Goal: Navigation & Orientation: Find specific page/section

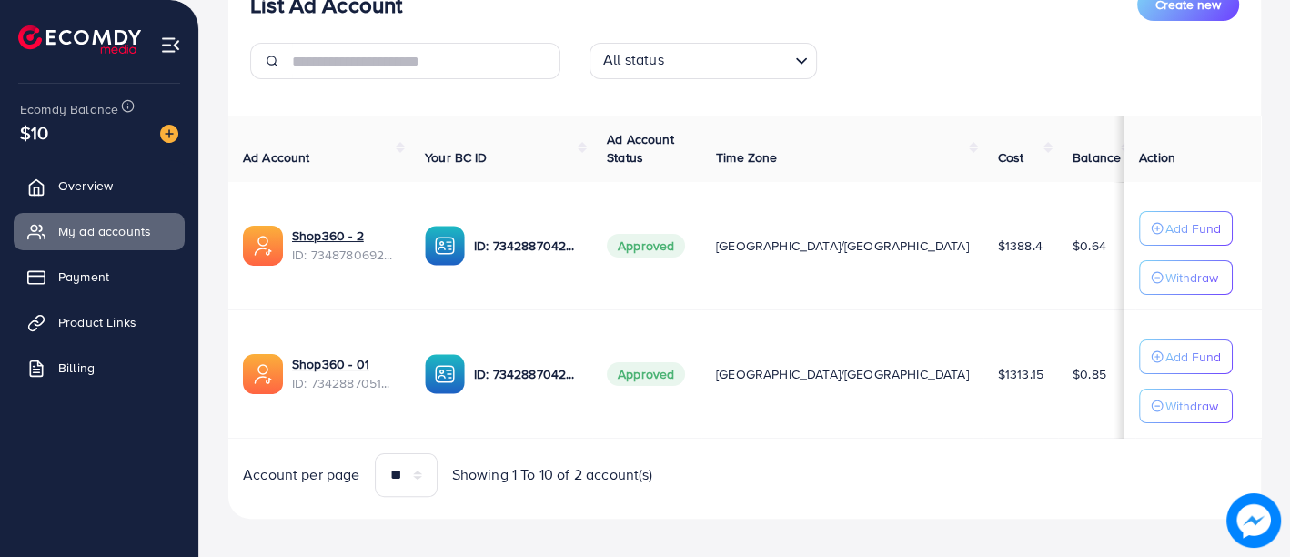
scroll to position [270, 0]
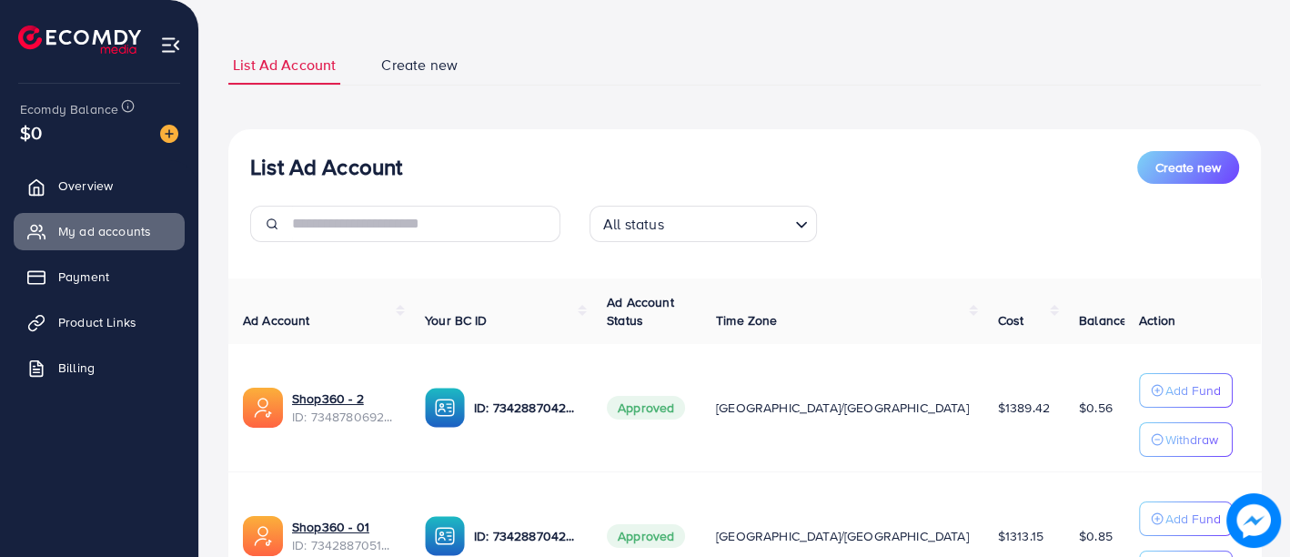
scroll to position [260, 0]
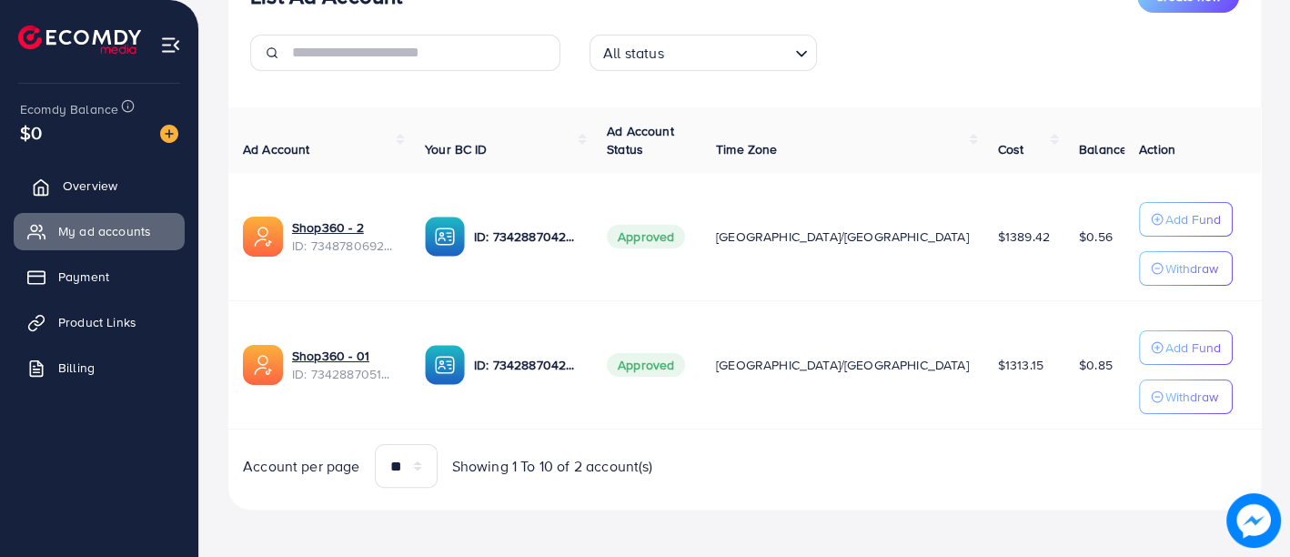
click at [91, 174] on link "Overview" at bounding box center [99, 185] width 171 height 36
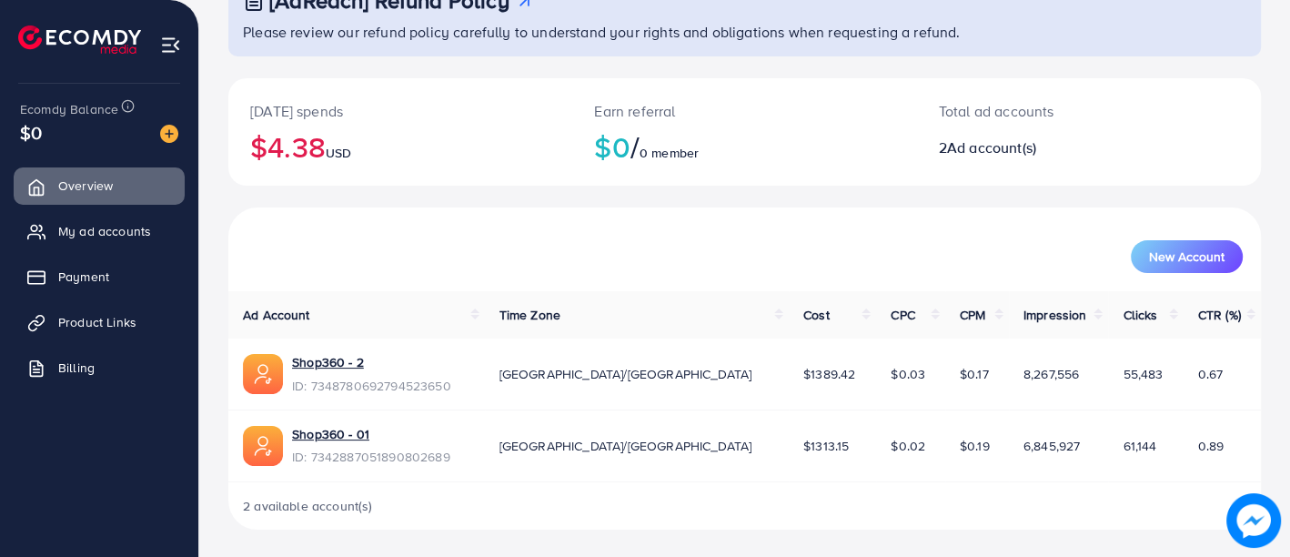
scroll to position [140, 0]
click at [86, 276] on span "Payment" at bounding box center [88, 276] width 51 height 18
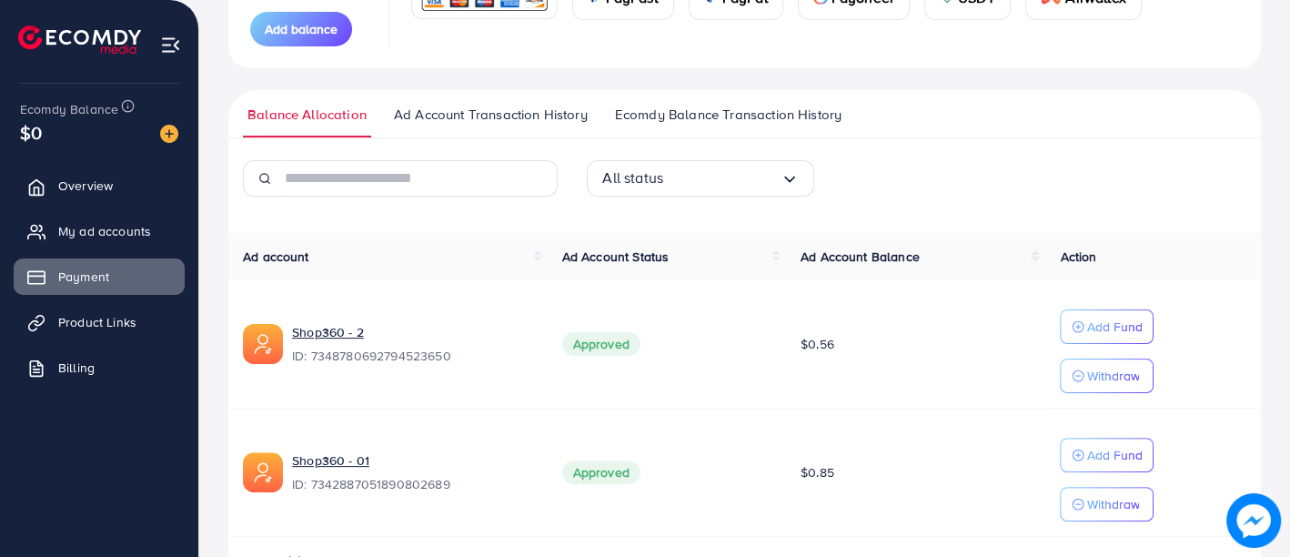
scroll to position [303, 0]
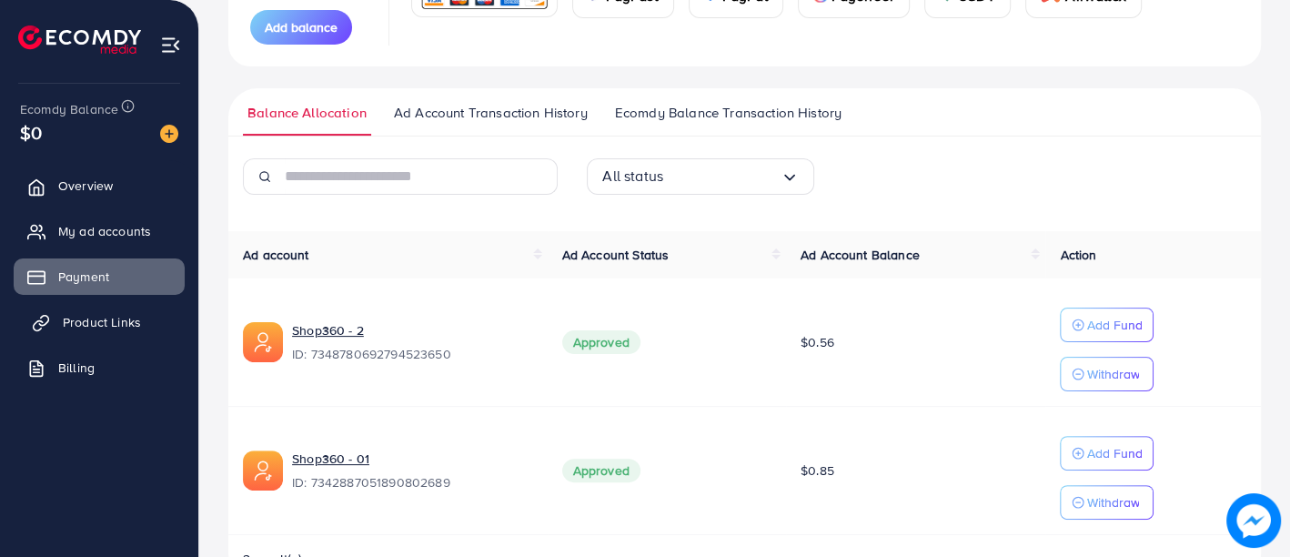
click at [98, 317] on span "Product Links" at bounding box center [102, 322] width 78 height 18
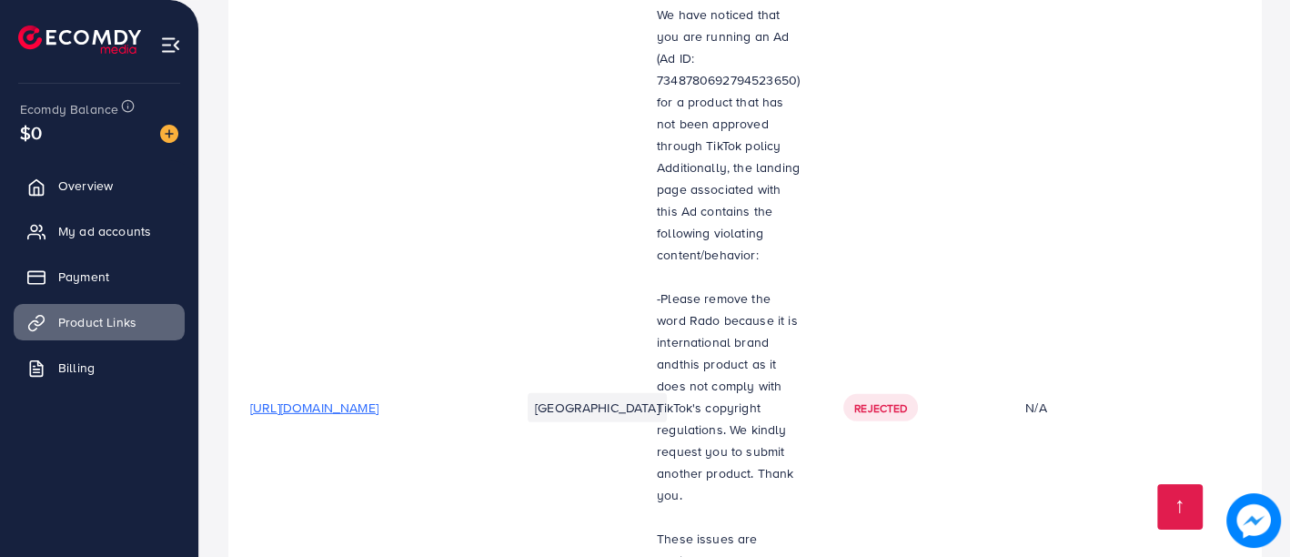
scroll to position [4647, 0]
